Goal: Information Seeking & Learning: Find specific fact

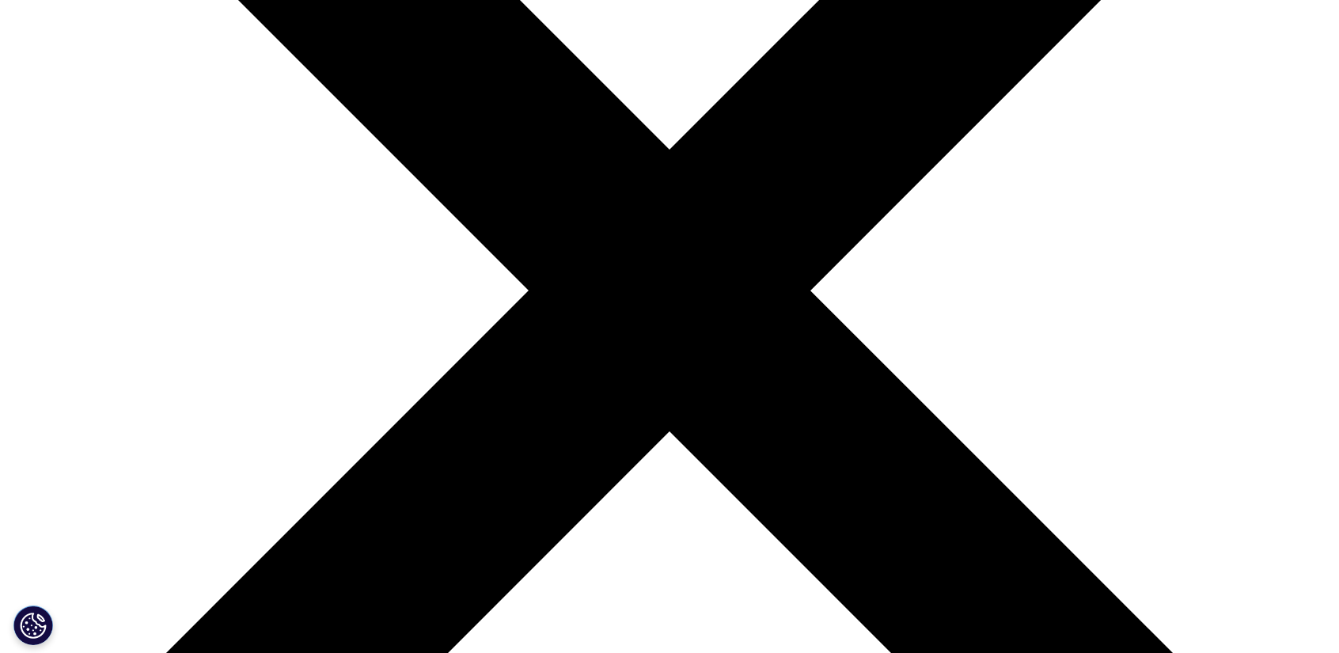
scroll to position [317, 0]
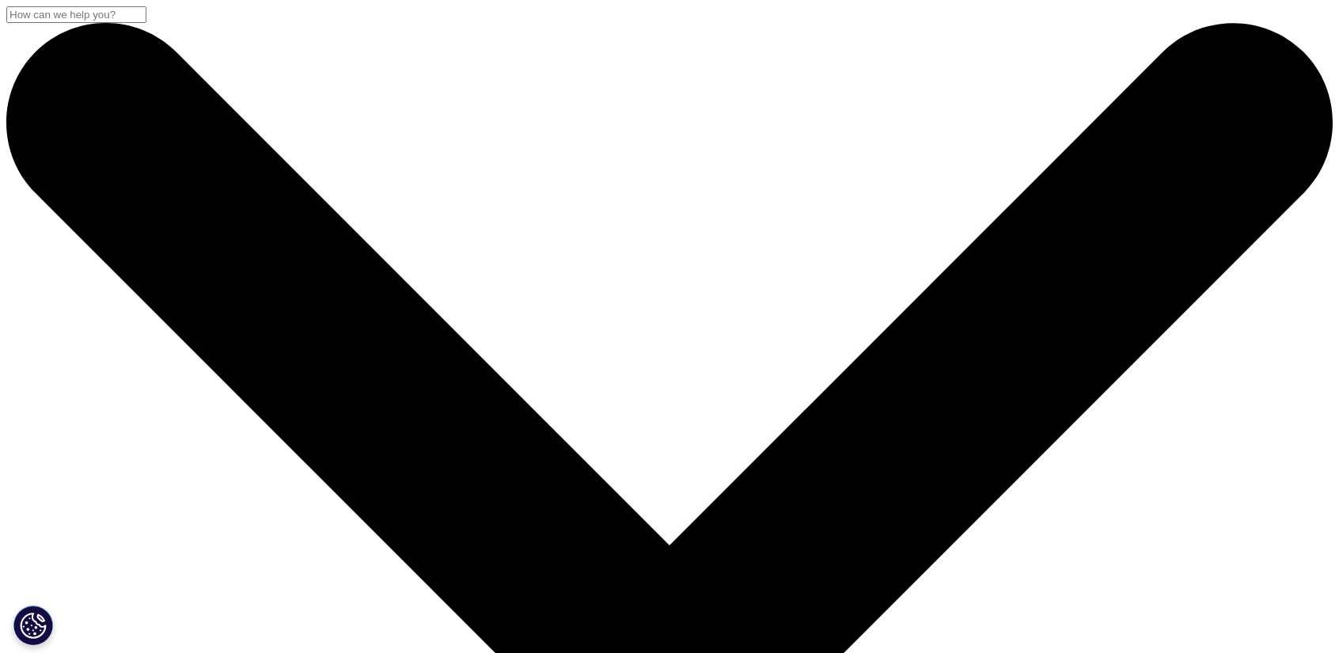
click at [146, 23] on input "Search" at bounding box center [76, 14] width 140 height 17
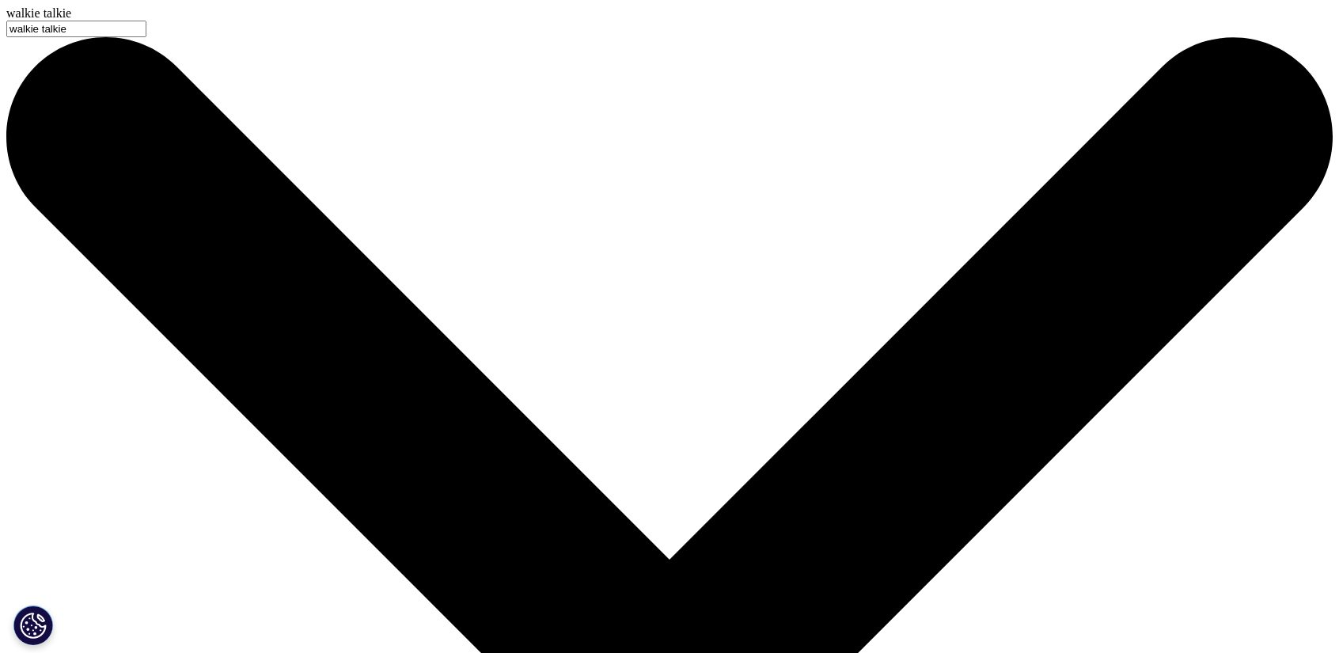
type input "walkie talkie"
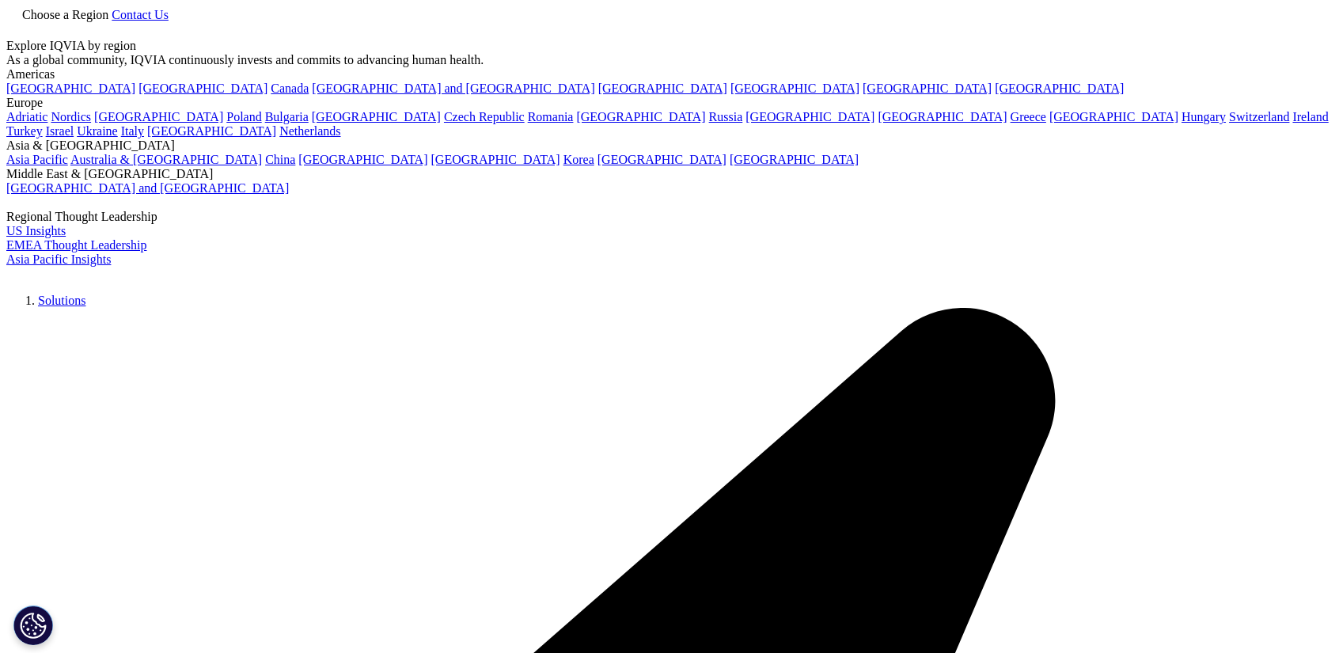
type input "walkie talkie"
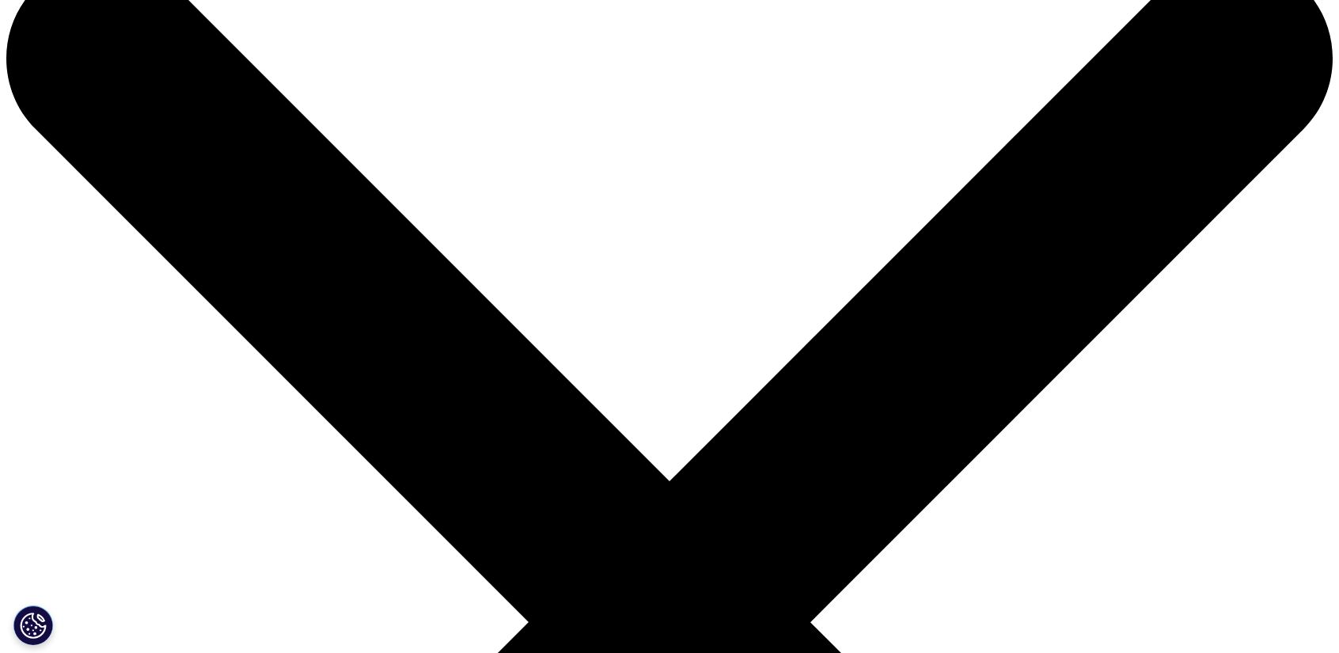
scroll to position [79, 0]
